Goal: Navigation & Orientation: Find specific page/section

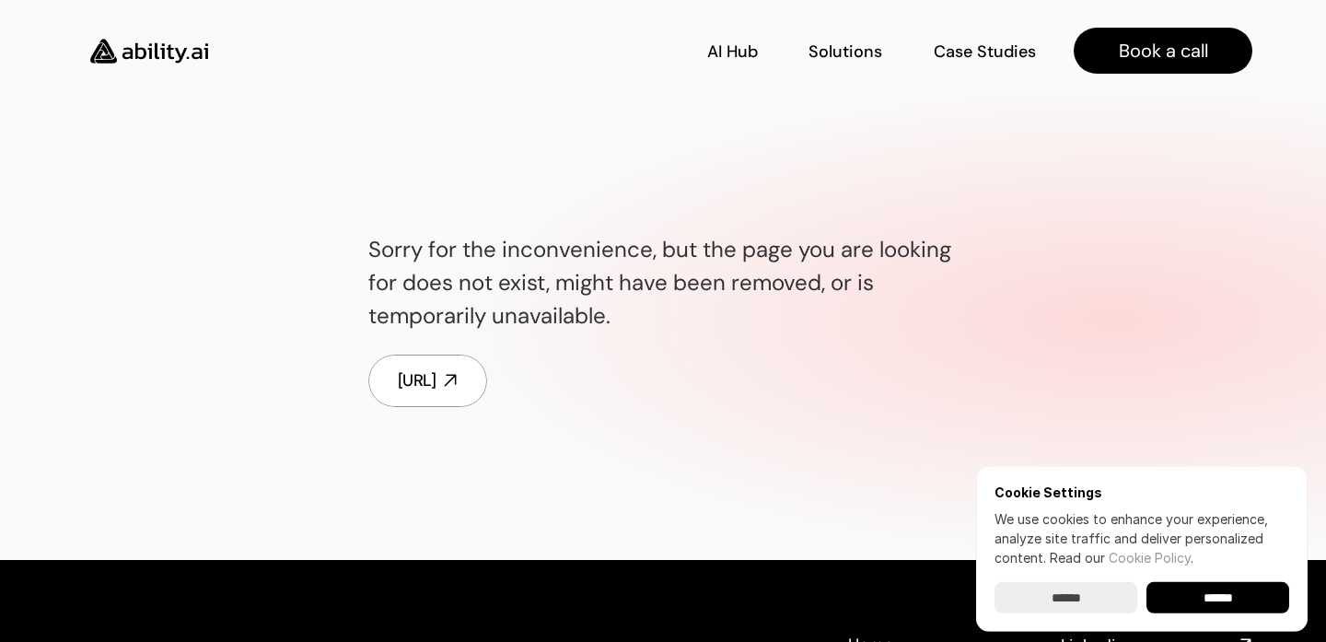
click at [506, 157] on div "Sorry for the inconvenience, but the page you are looking for does not exist, m…" at bounding box center [663, 320] width 1326 height 480
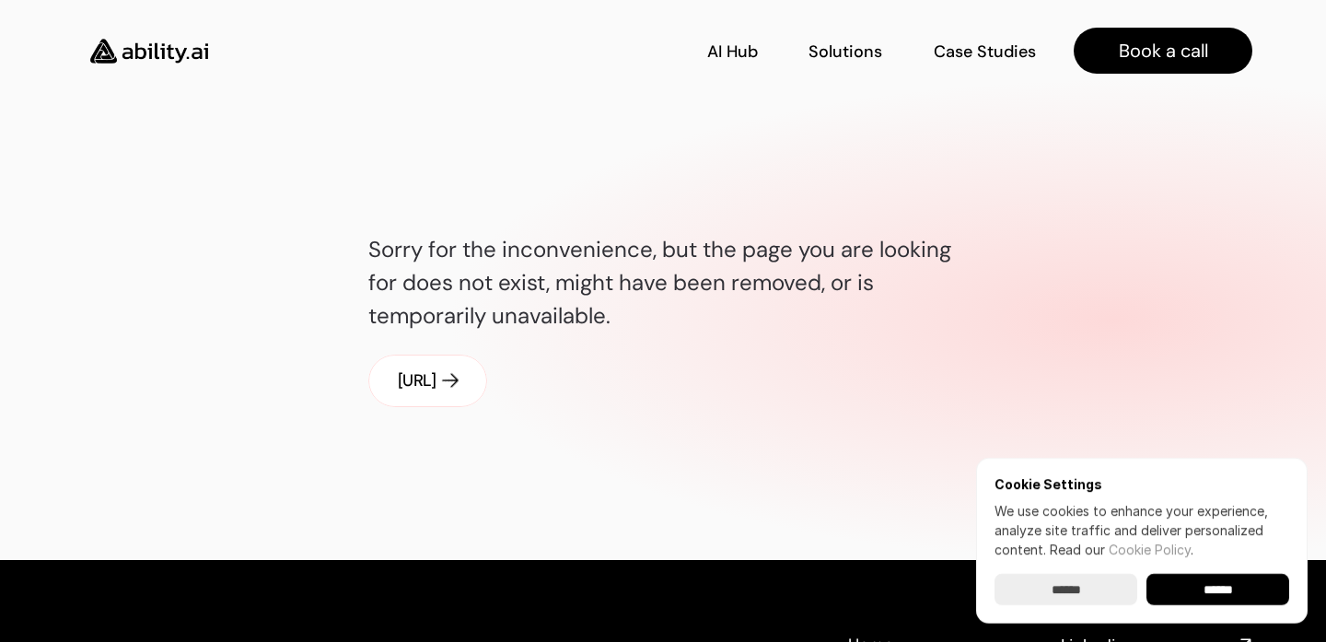
click at [482, 384] on link "[URL]" at bounding box center [427, 381] width 119 height 52
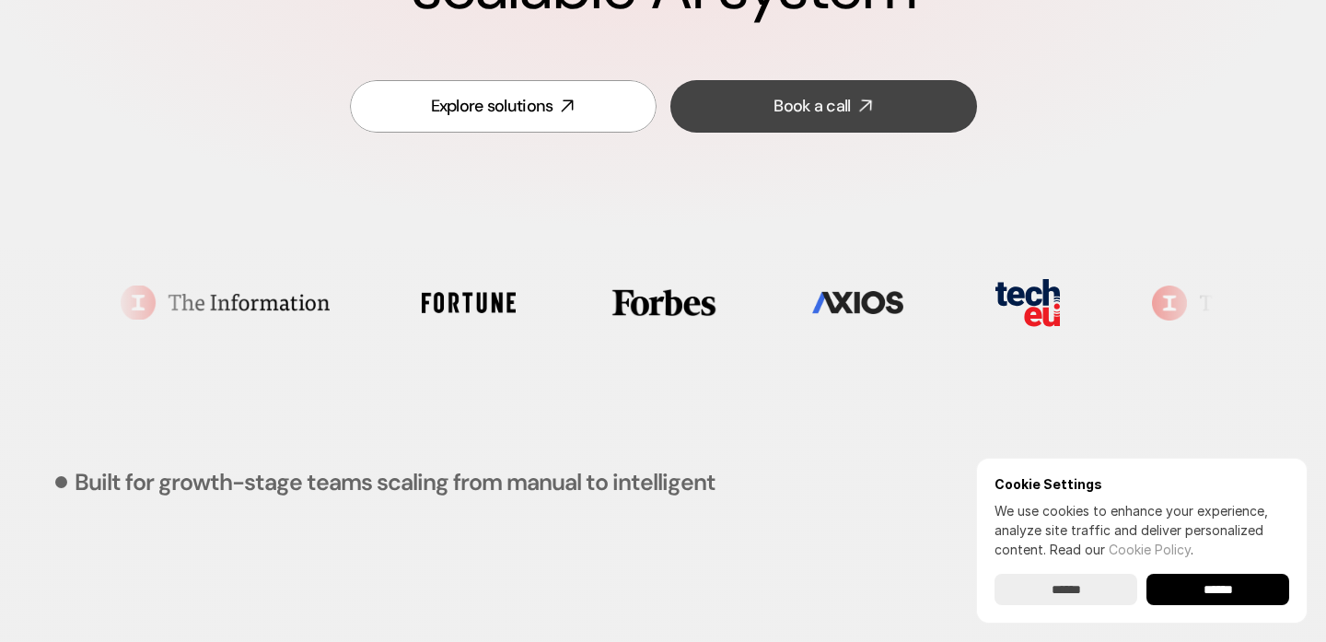
scroll to position [390, 0]
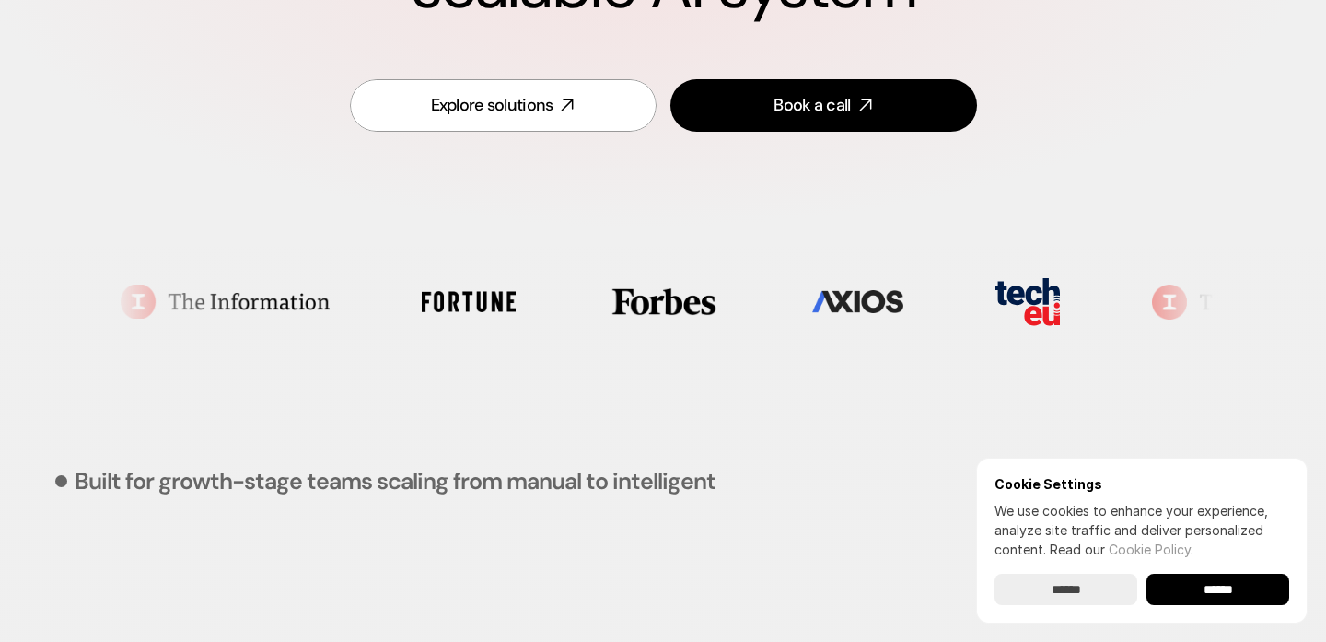
click at [1225, 586] on input "******" at bounding box center [1218, 589] width 143 height 31
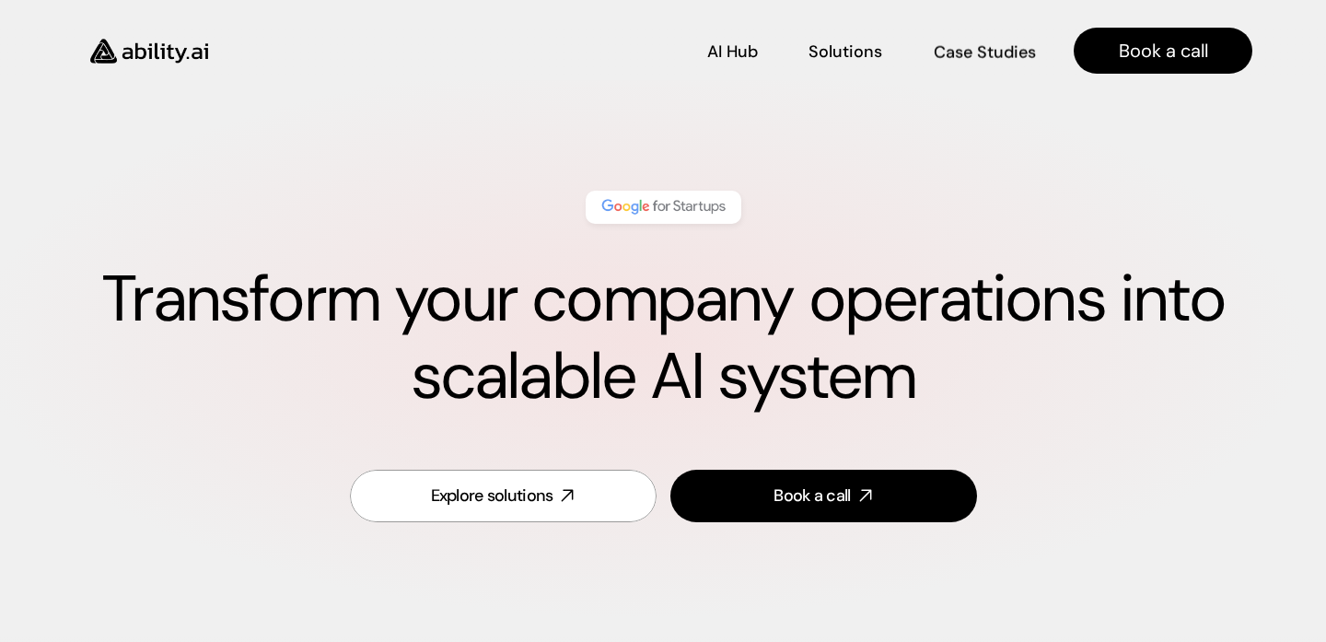
scroll to position [0, 0]
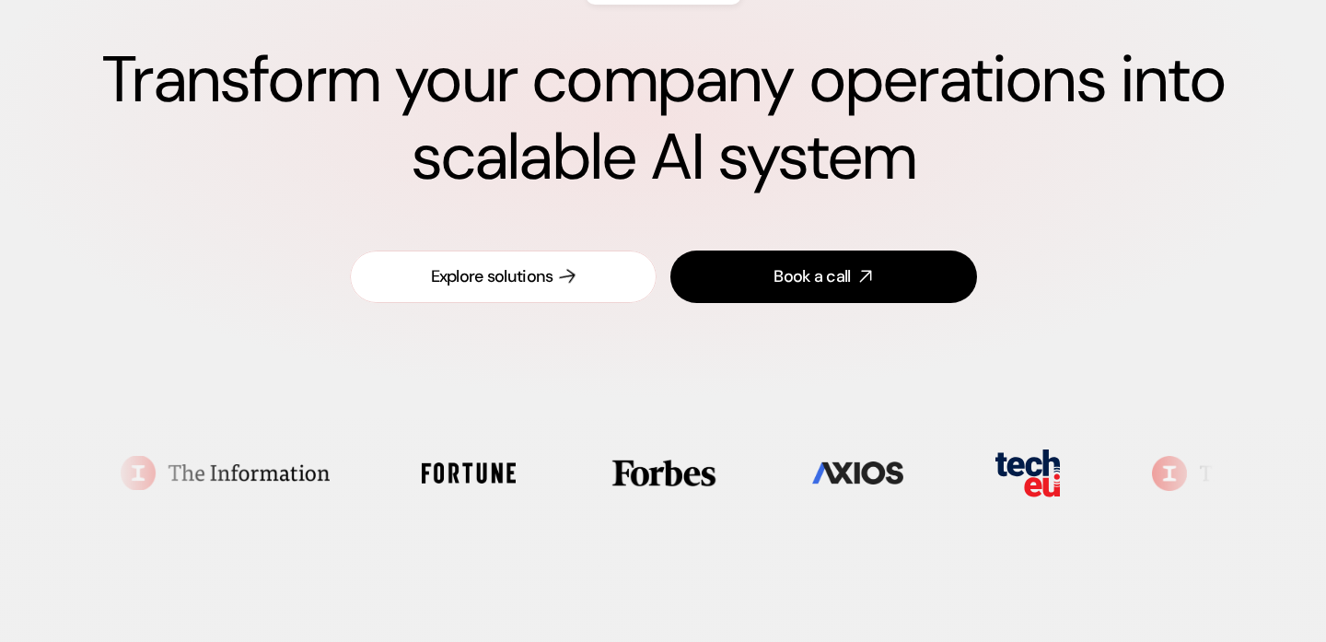
click at [629, 298] on link "Explore solutions" at bounding box center [503, 276] width 307 height 52
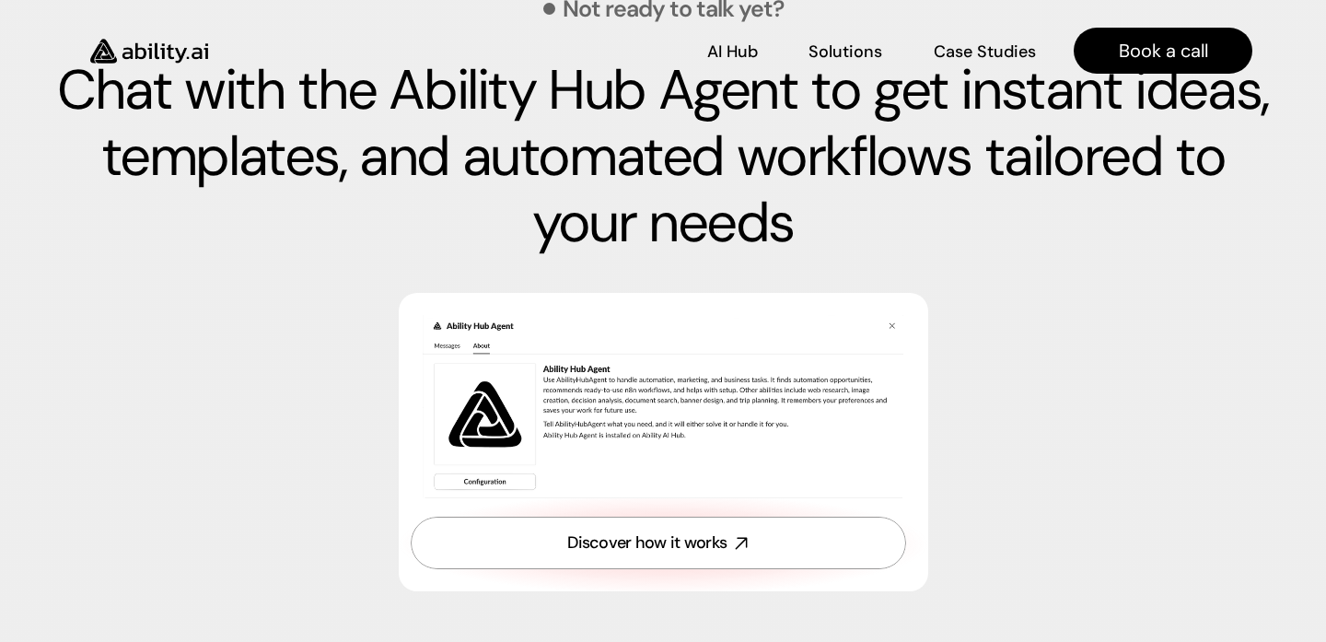
scroll to position [6292, 0]
click at [750, 55] on p "AI Hub" at bounding box center [733, 49] width 50 height 23
